Goal: Contribute content: Contribute content

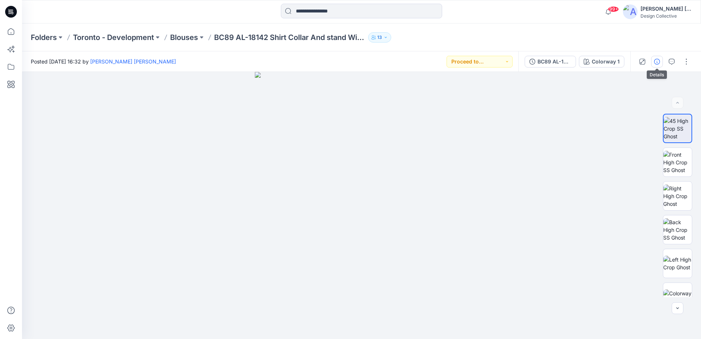
click at [659, 59] on icon "button" at bounding box center [657, 62] width 6 height 6
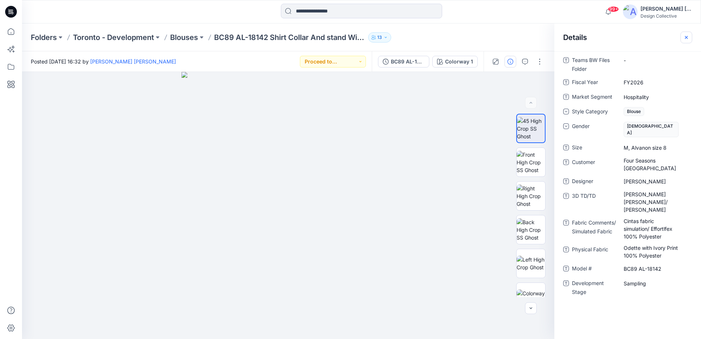
click at [685, 37] on icon "button" at bounding box center [686, 37] width 6 height 6
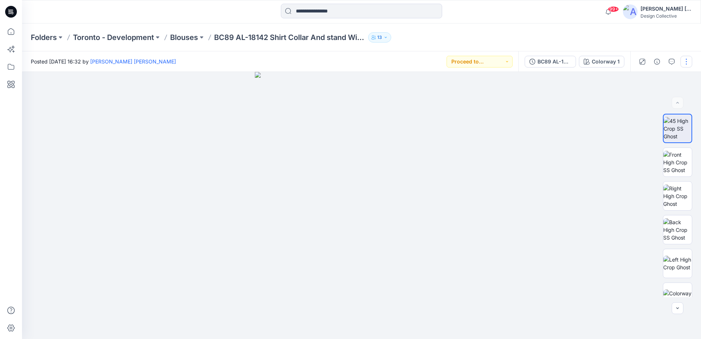
click at [688, 63] on button "button" at bounding box center [686, 62] width 12 height 12
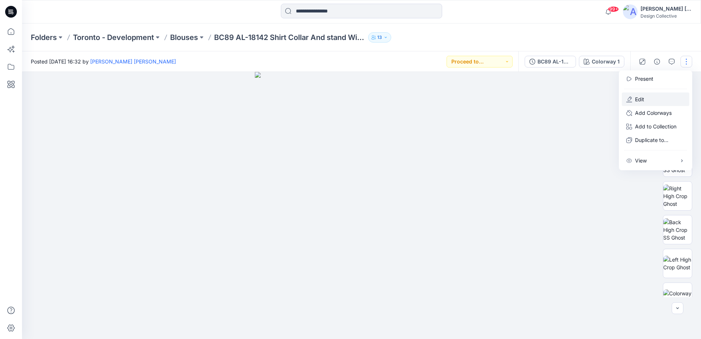
click at [643, 99] on p "Edit" at bounding box center [639, 99] width 9 height 8
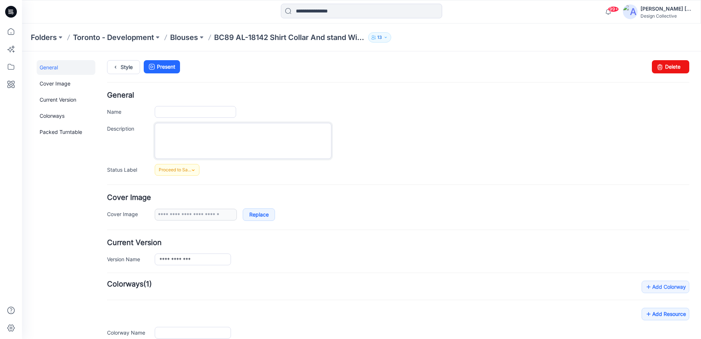
click at [213, 137] on textarea "Description" at bounding box center [243, 141] width 177 height 36
type input "**********"
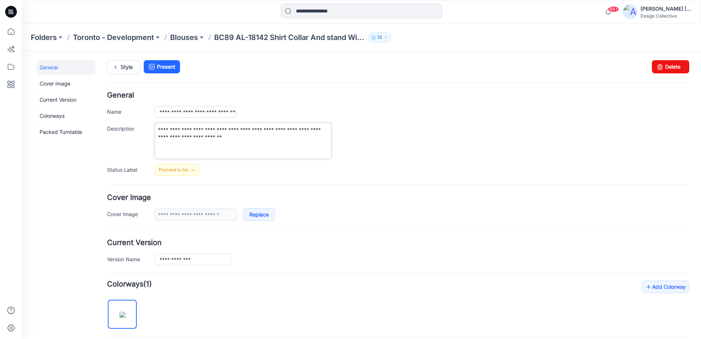
type textarea "**********"
click at [391, 157] on div "**********" at bounding box center [422, 141] width 535 height 36
click at [157, 65] on icon at bounding box center [152, 66] width 10 height 13
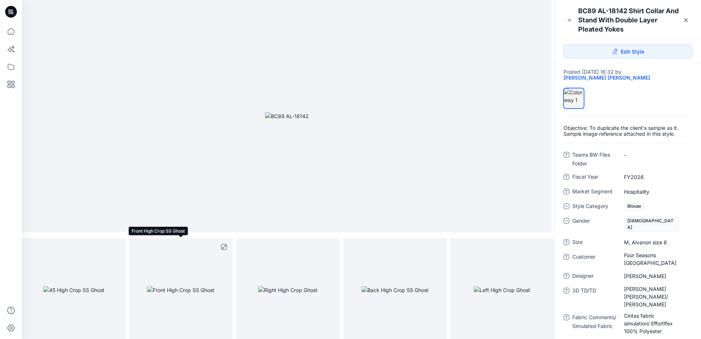
click at [191, 286] on img at bounding box center [180, 290] width 67 height 8
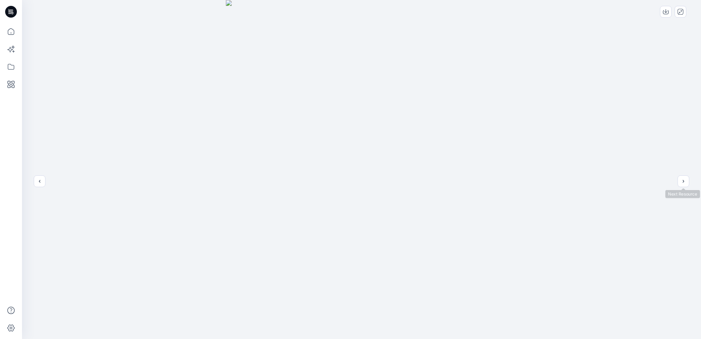
click at [690, 179] on div at bounding box center [361, 169] width 679 height 339
click at [682, 179] on icon "next" at bounding box center [683, 181] width 6 height 6
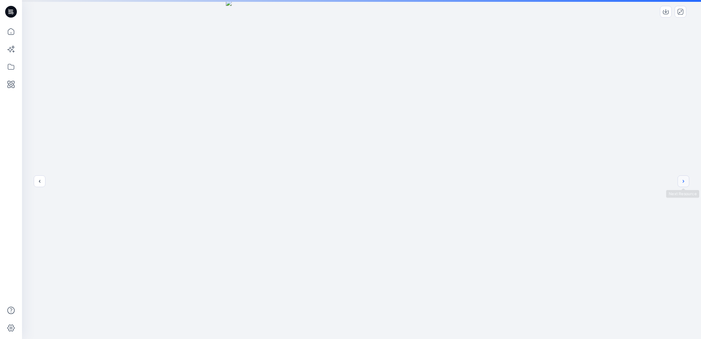
click at [682, 179] on icon "next" at bounding box center [683, 181] width 6 height 6
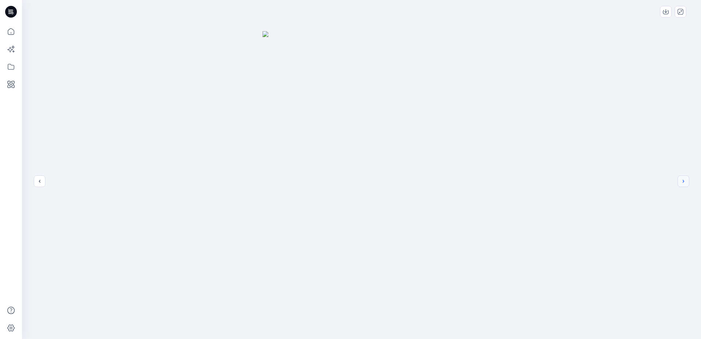
click at [682, 179] on icon "next" at bounding box center [683, 181] width 6 height 6
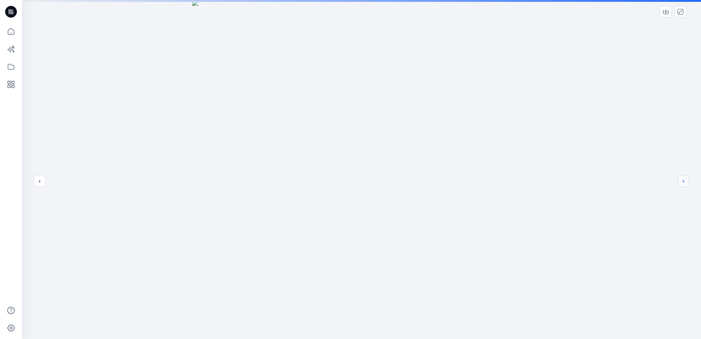
click at [682, 179] on icon "next" at bounding box center [683, 181] width 6 height 6
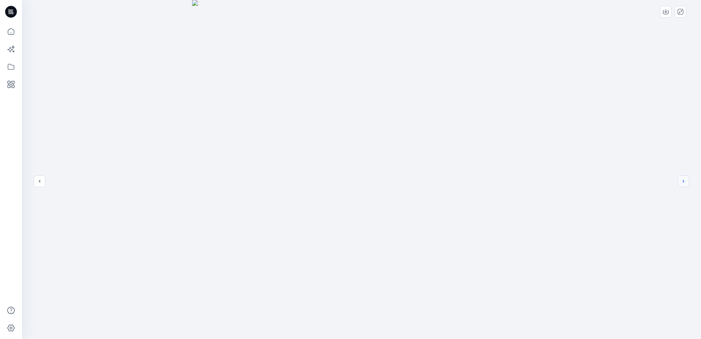
click at [682, 179] on icon "next" at bounding box center [683, 181] width 6 height 6
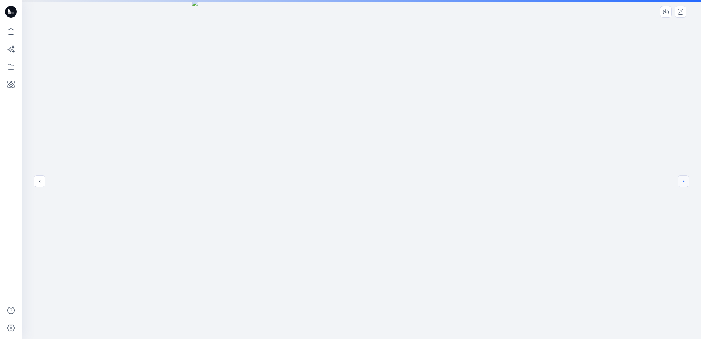
click at [682, 179] on icon "next" at bounding box center [683, 181] width 6 height 6
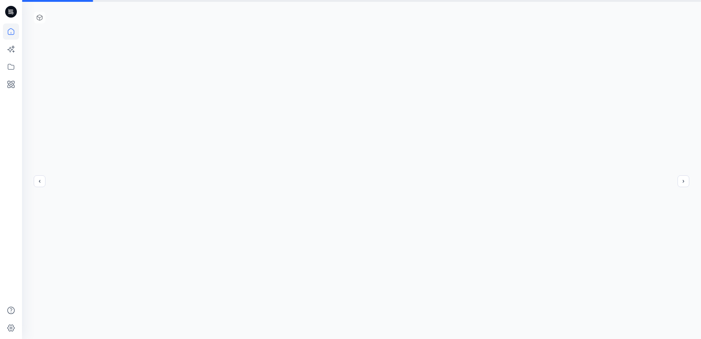
click at [13, 34] on icon at bounding box center [11, 31] width 7 height 7
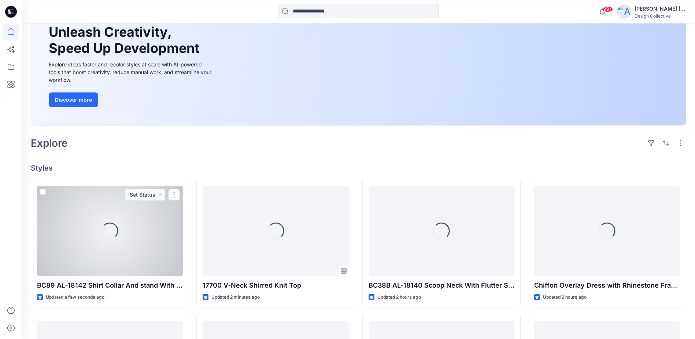
scroll to position [147, 0]
